Goal: Find specific page/section: Find specific page/section

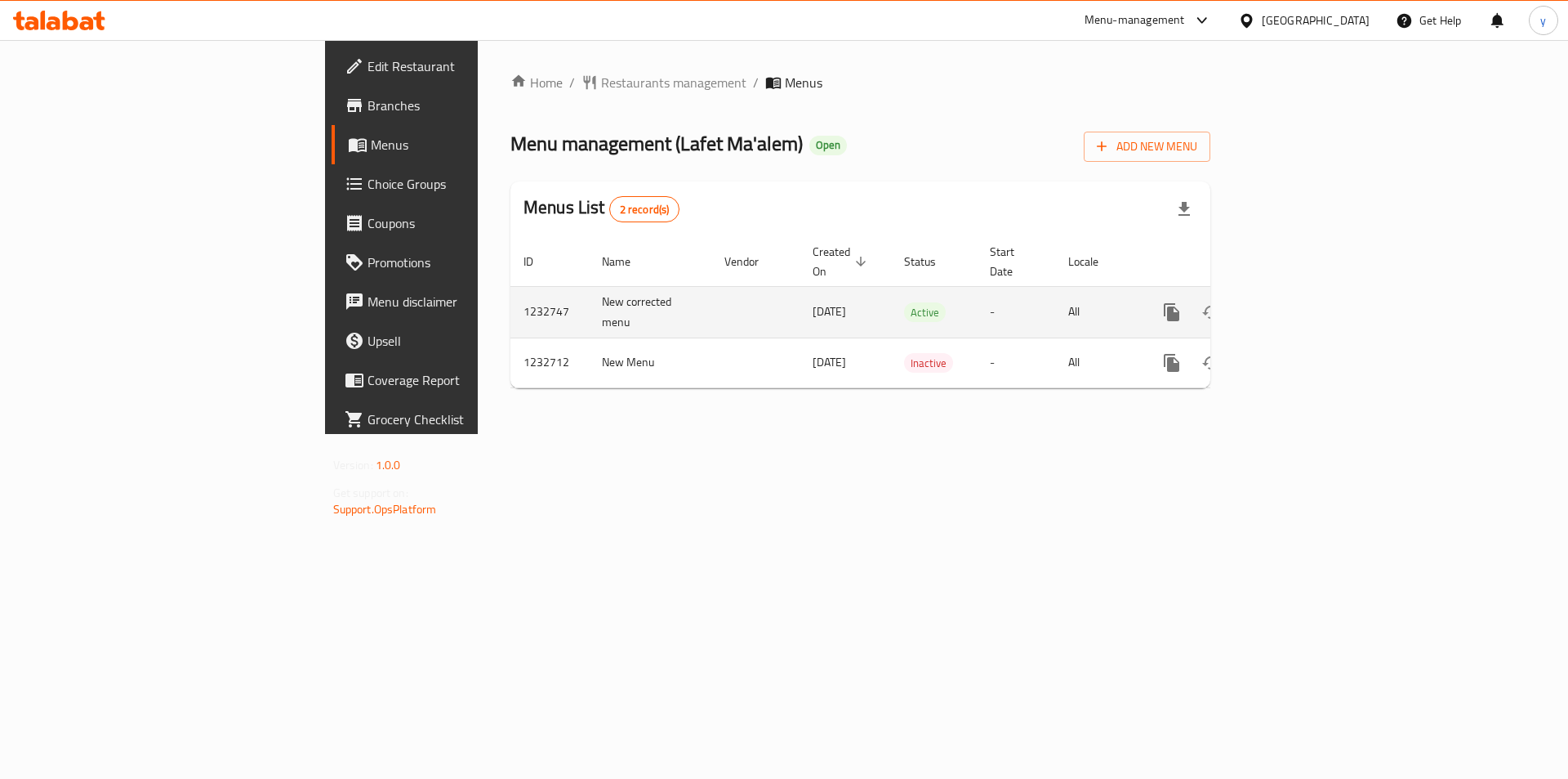
click at [1297, 305] on icon "enhanced table" at bounding box center [1290, 313] width 15 height 15
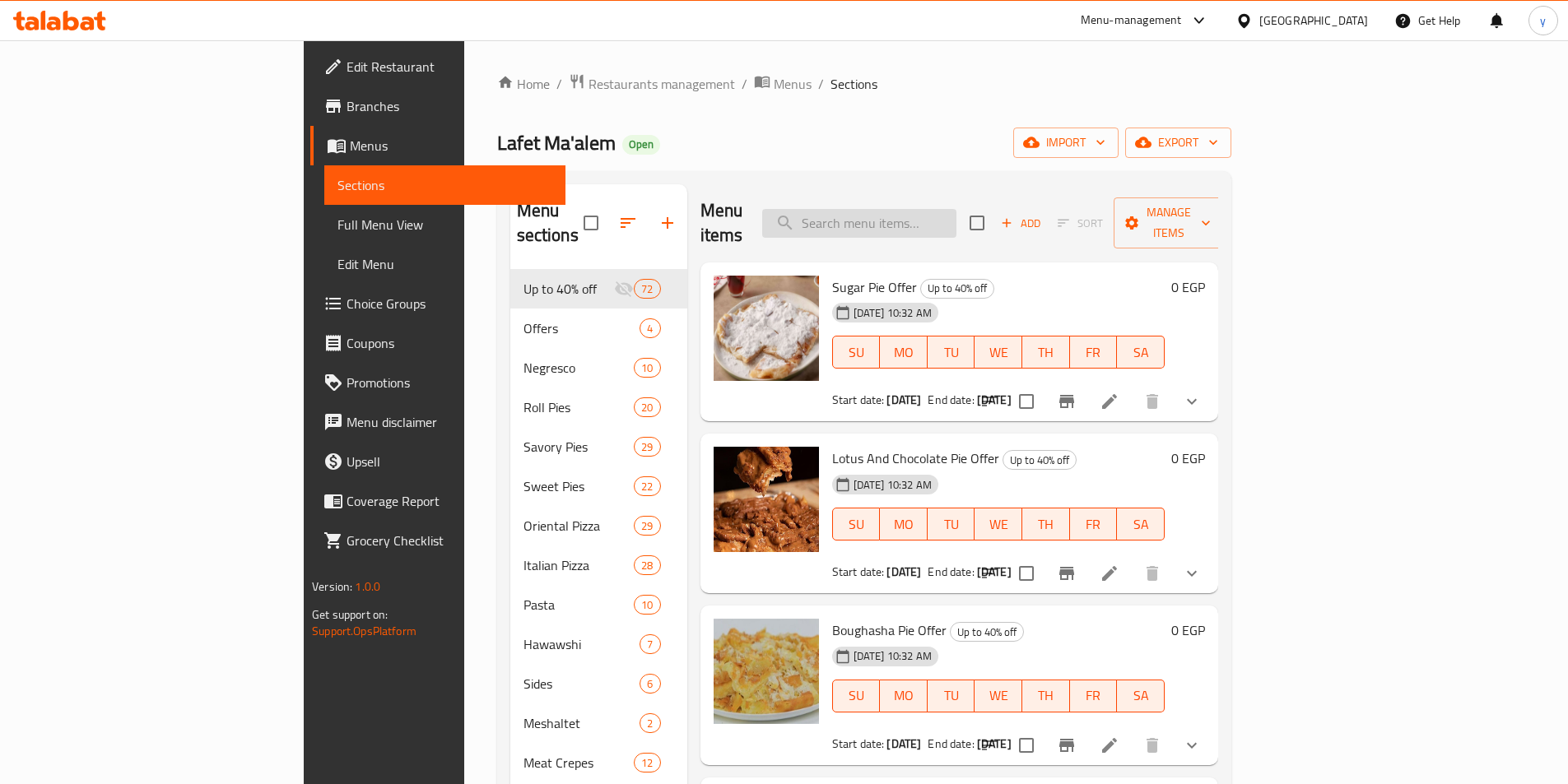
click at [886, 211] on input "search" at bounding box center [860, 223] width 195 height 29
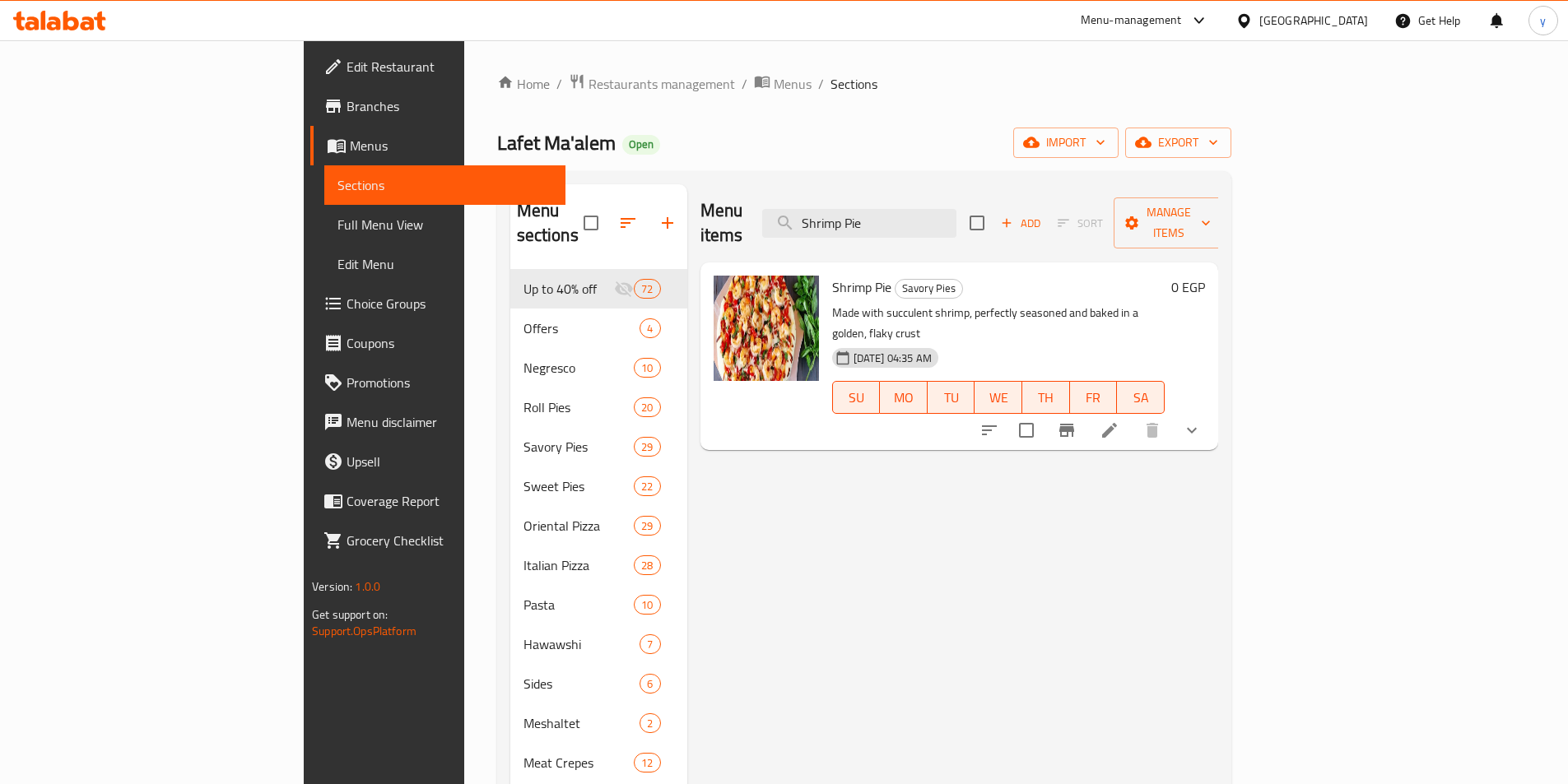
type input "Shrimp Pie"
click at [1117, 423] on icon at bounding box center [1109, 430] width 15 height 15
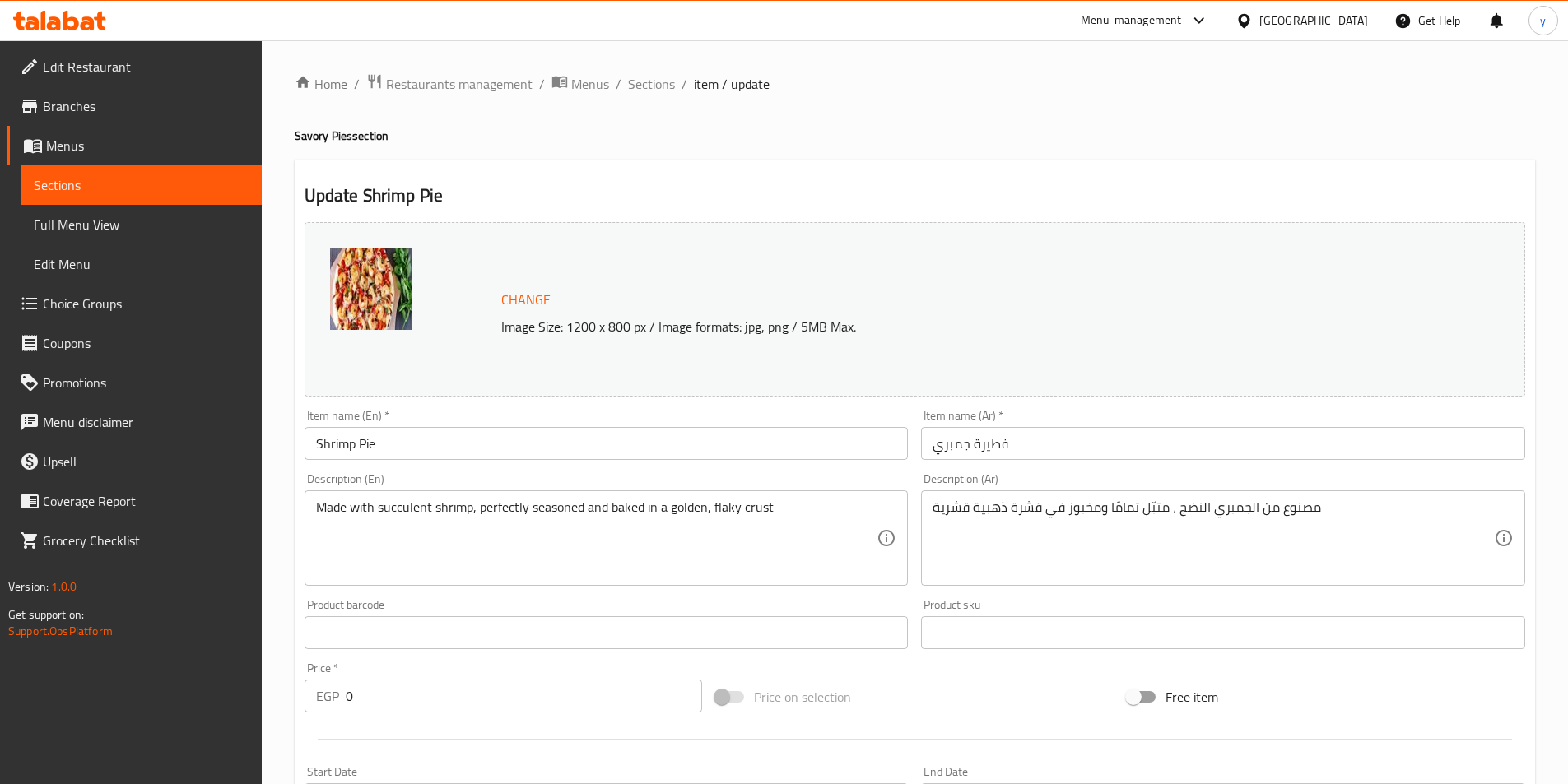
click at [429, 77] on span "Restaurants management" at bounding box center [459, 84] width 146 height 19
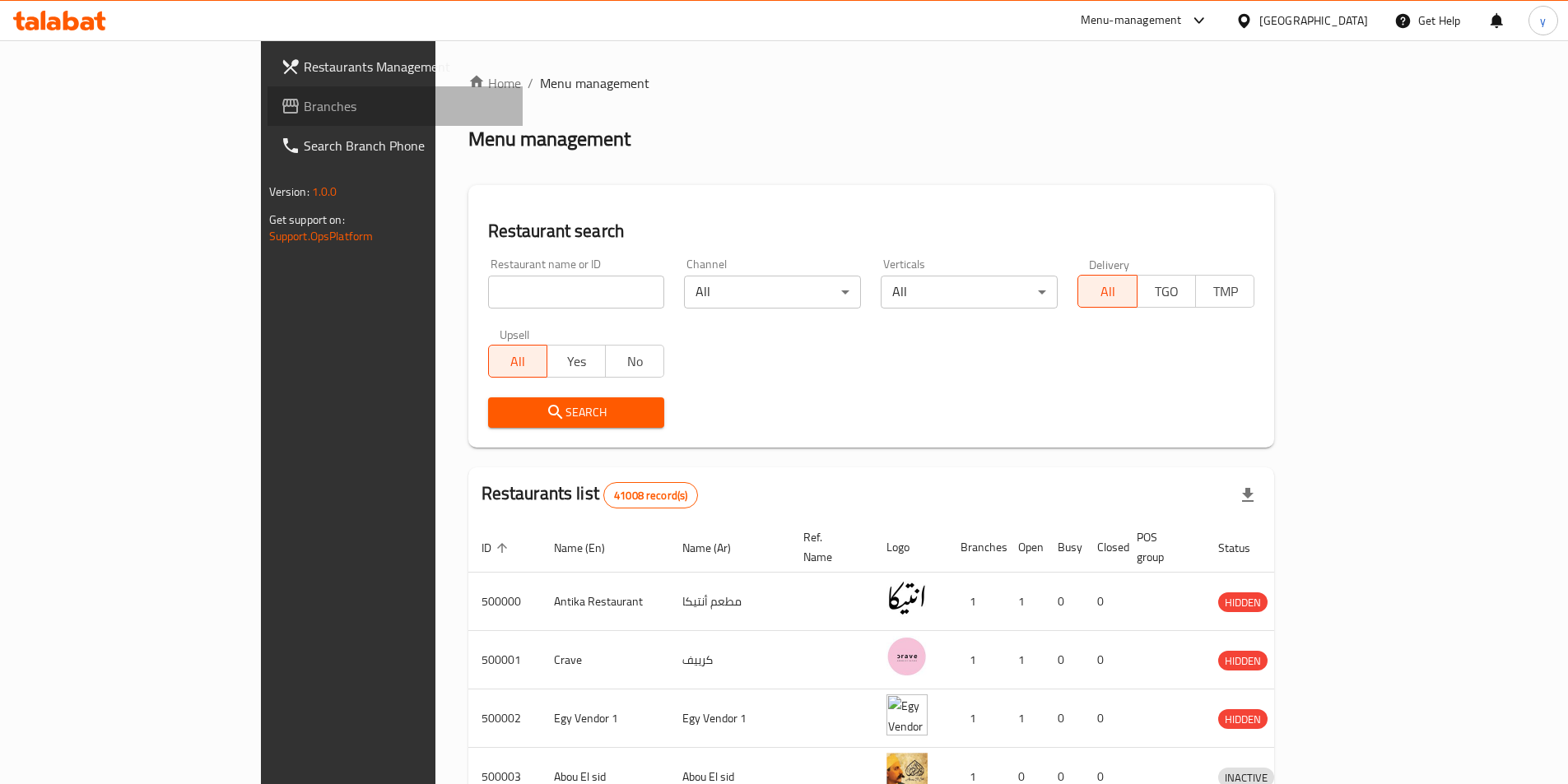
click at [304, 108] on span "Branches" at bounding box center [406, 106] width 206 height 19
click at [488, 299] on input "search" at bounding box center [576, 292] width 177 height 33
paste input "730487"
type input "730487"
click at [304, 105] on span "Branches" at bounding box center [406, 106] width 206 height 19
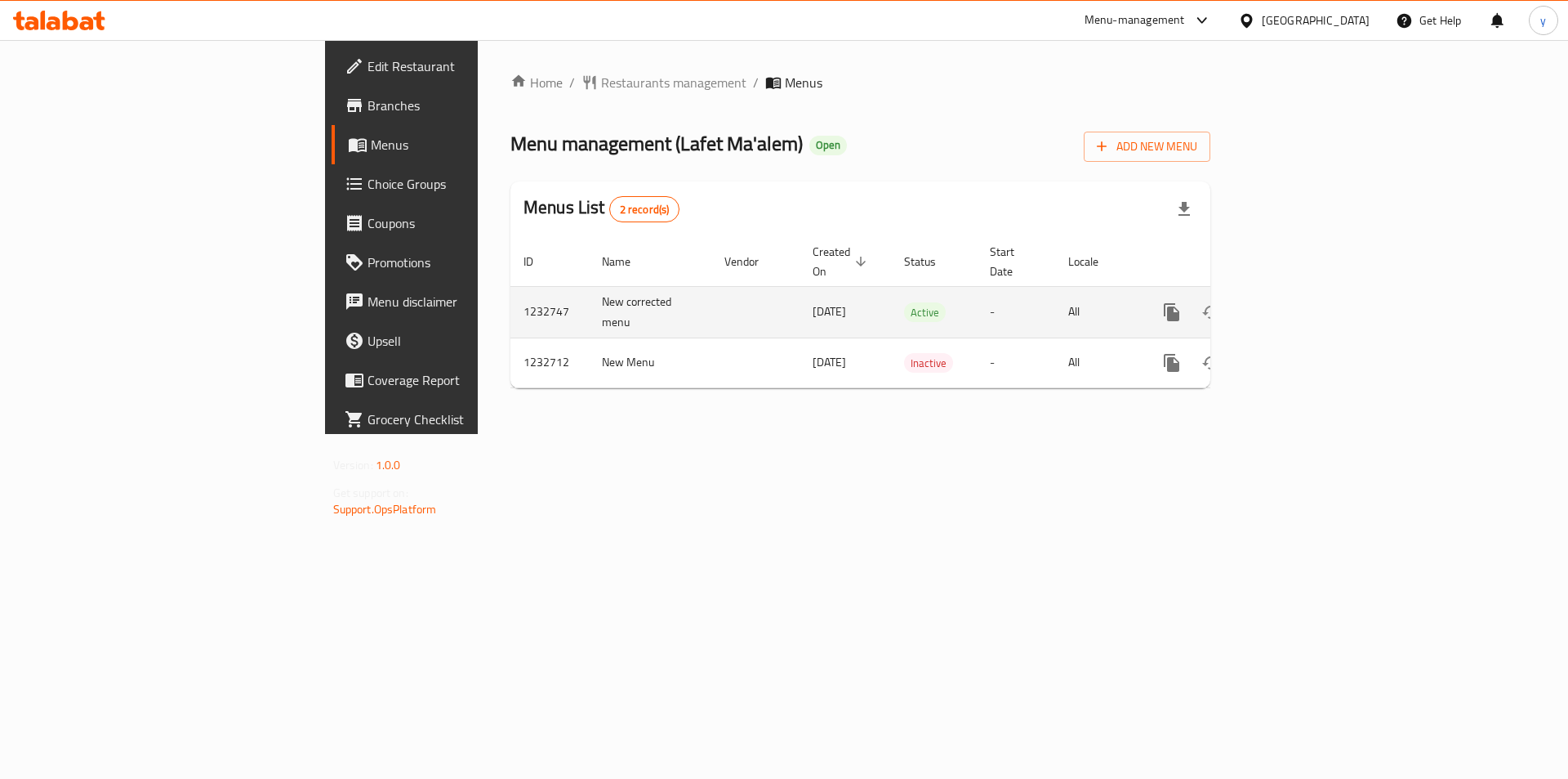
click at [1297, 305] on icon "enhanced table" at bounding box center [1290, 313] width 15 height 15
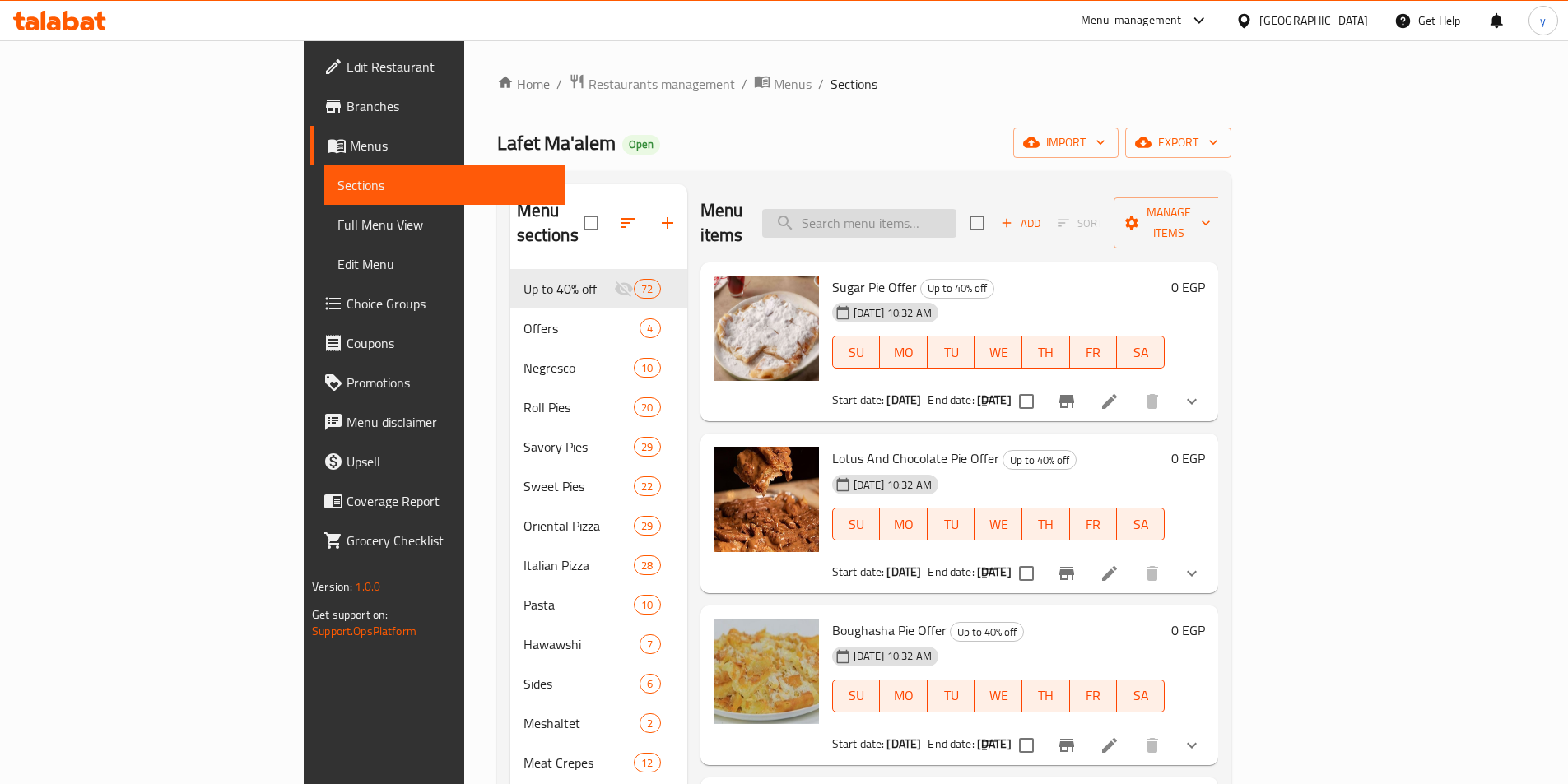
click at [956, 222] on input "search" at bounding box center [860, 223] width 195 height 29
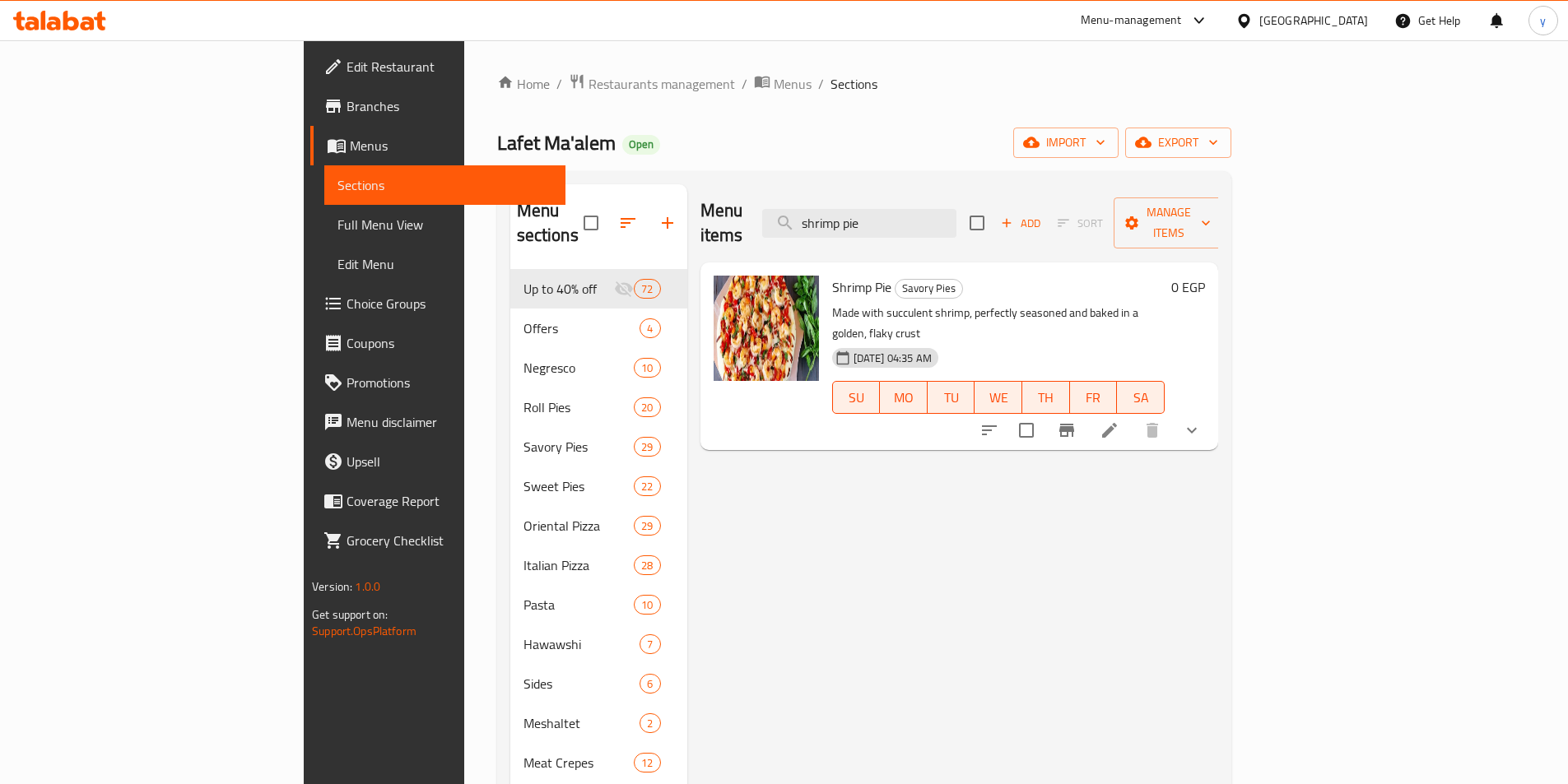
type input "shrimp pie"
click at [1120, 420] on icon at bounding box center [1109, 430] width 19 height 19
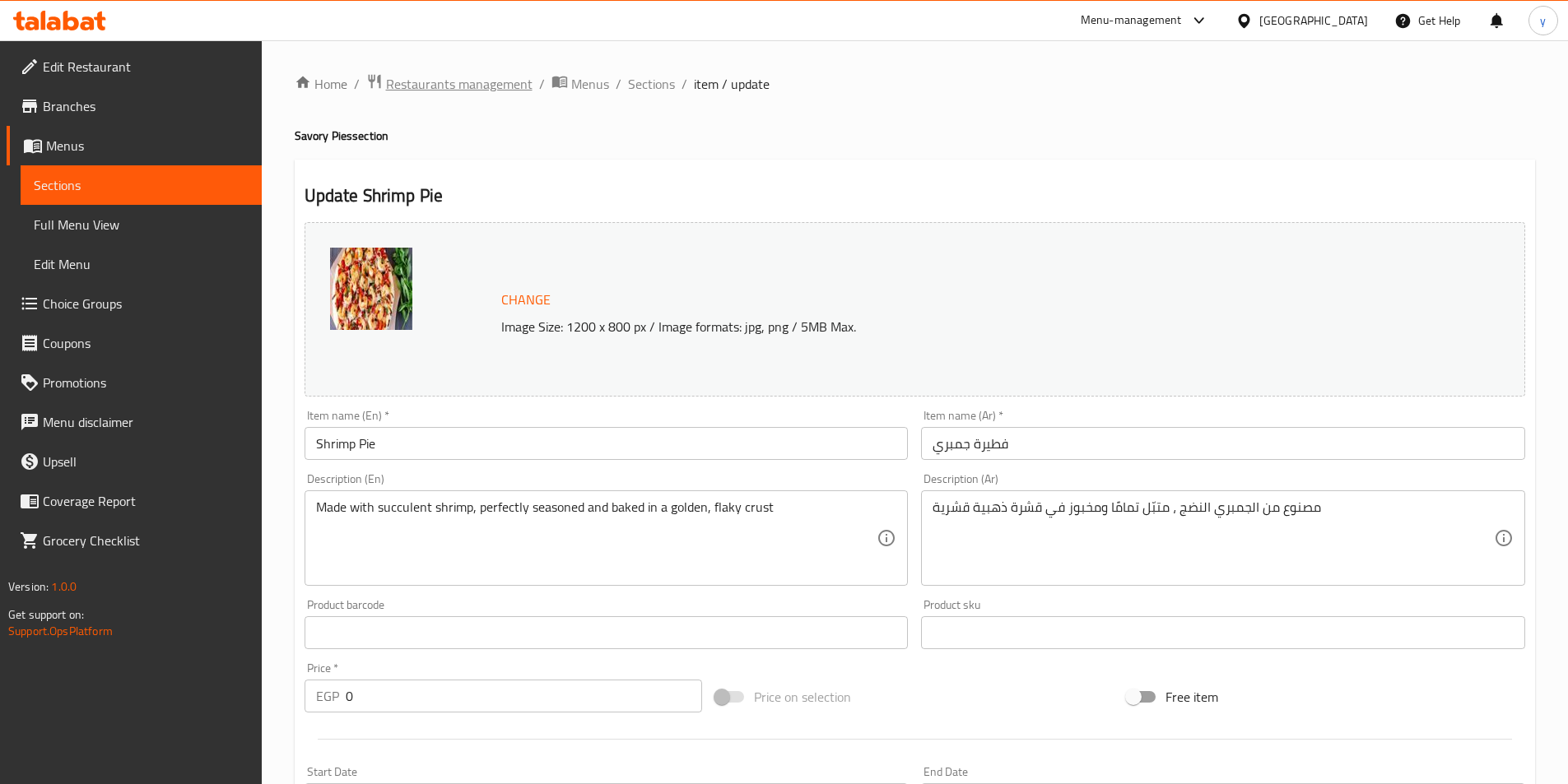
click at [409, 87] on span "Restaurants management" at bounding box center [459, 84] width 146 height 19
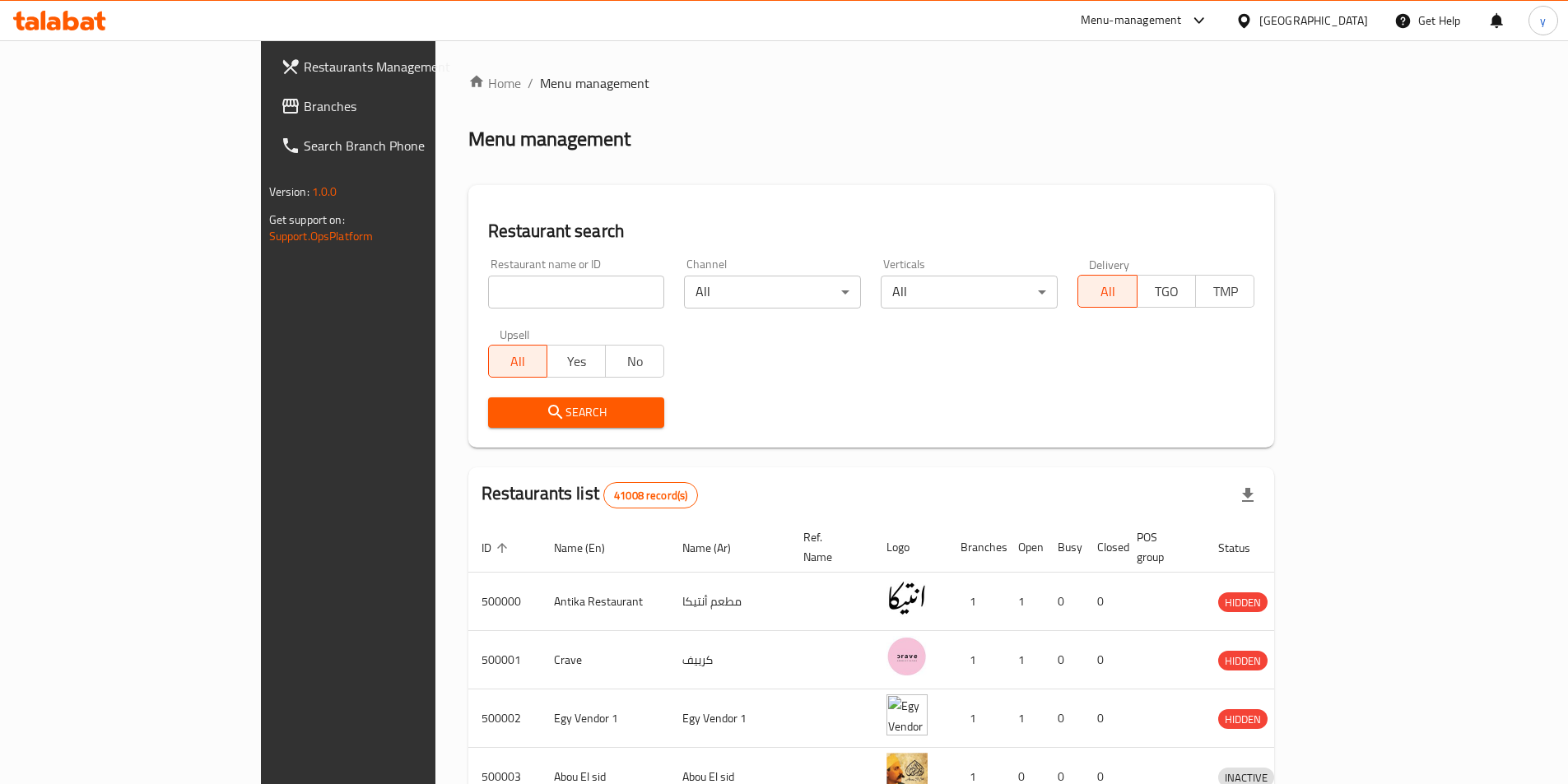
click at [304, 113] on span "Branches" at bounding box center [406, 106] width 206 height 19
